Goal: Find specific page/section: Find specific page/section

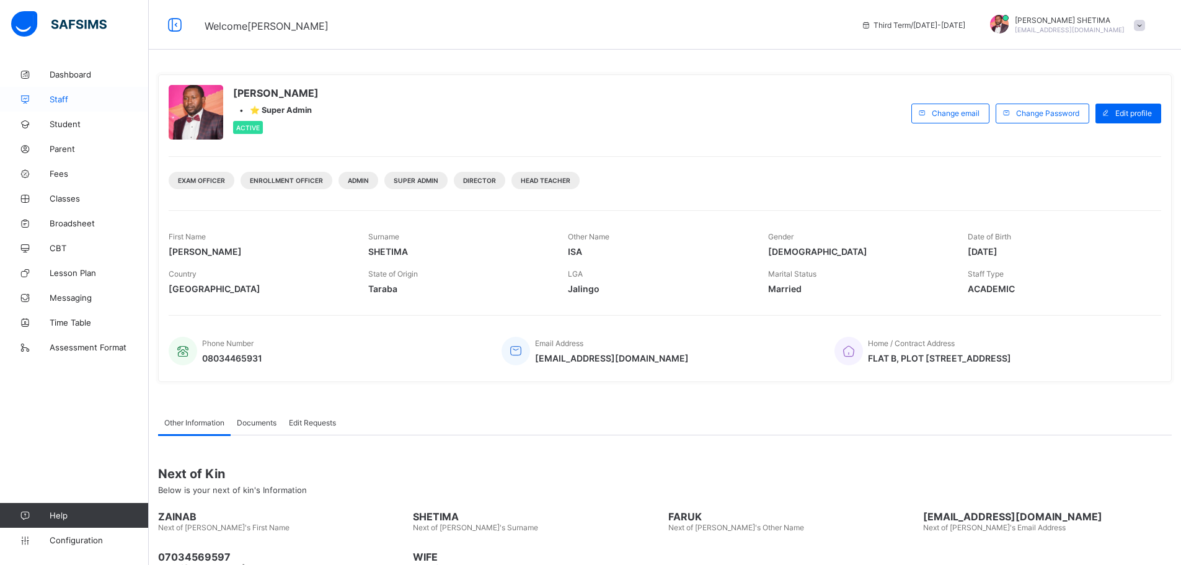
click at [54, 96] on span "Staff" at bounding box center [99, 99] width 99 height 10
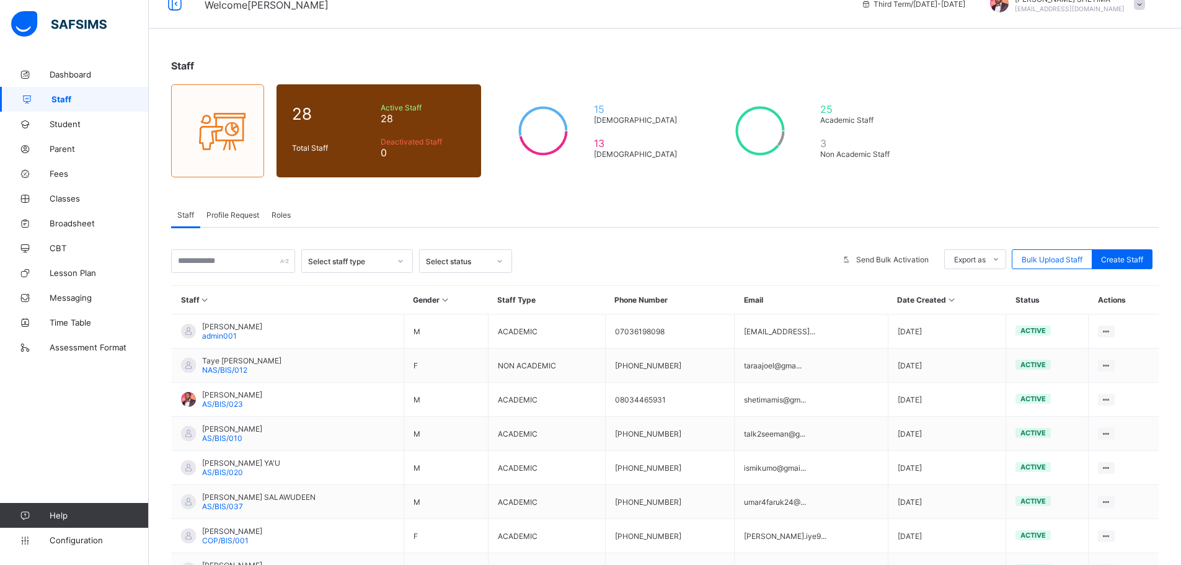
scroll to position [186, 0]
